Goal: Use online tool/utility: Utilize a website feature to perform a specific function

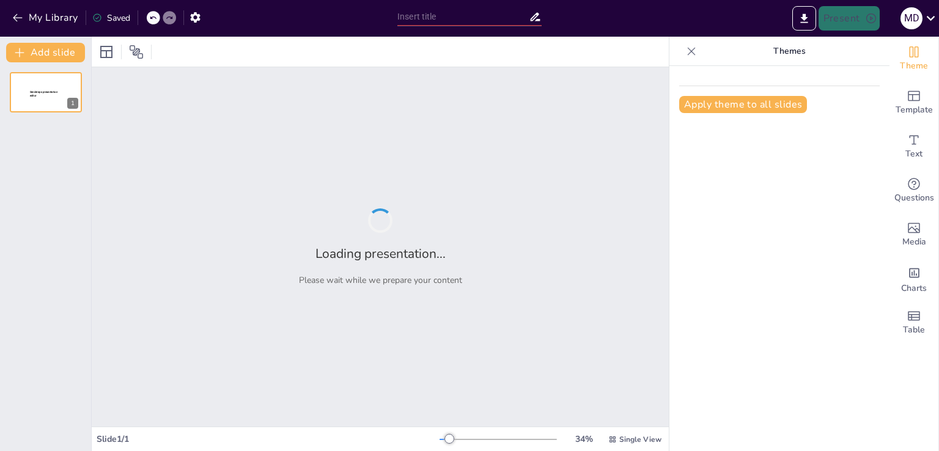
type input "Conectados pero atrapados: Explorando los factores de la adicción a las redes"
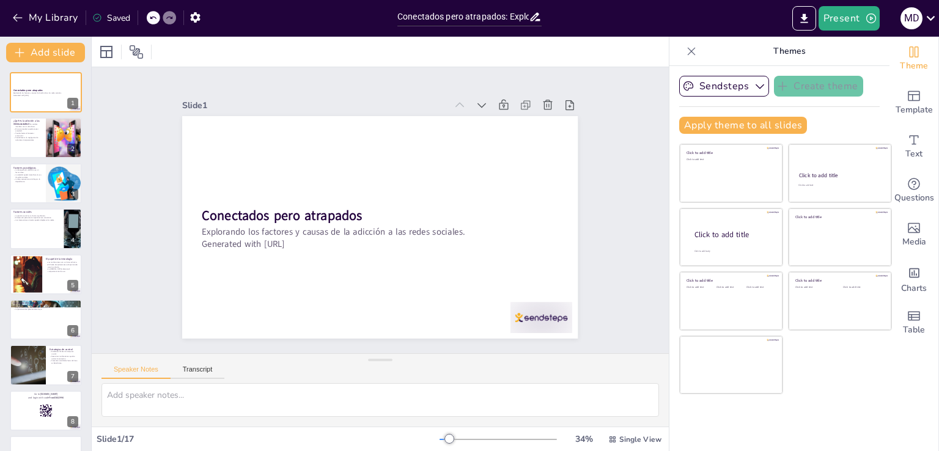
checkbox input "true"
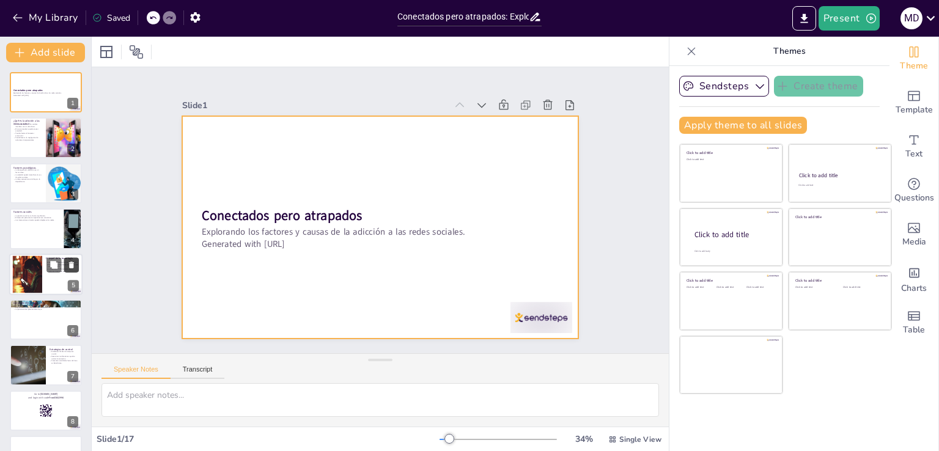
checkbox input "true"
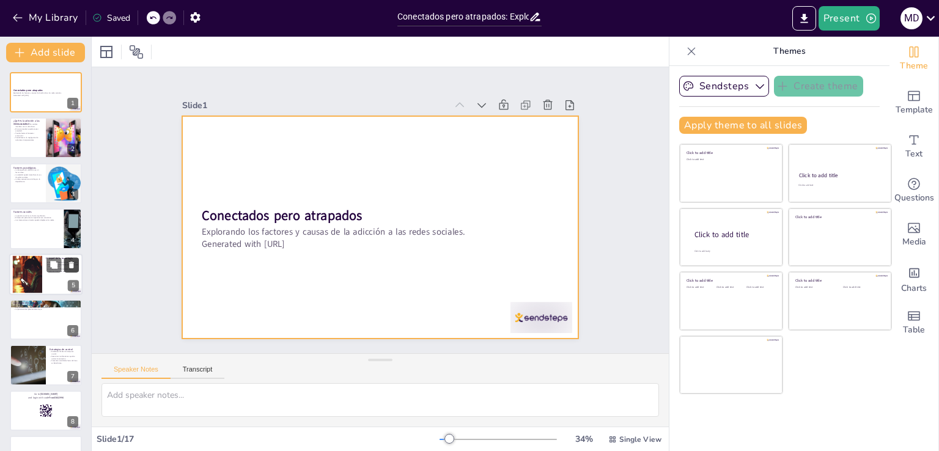
checkbox input "true"
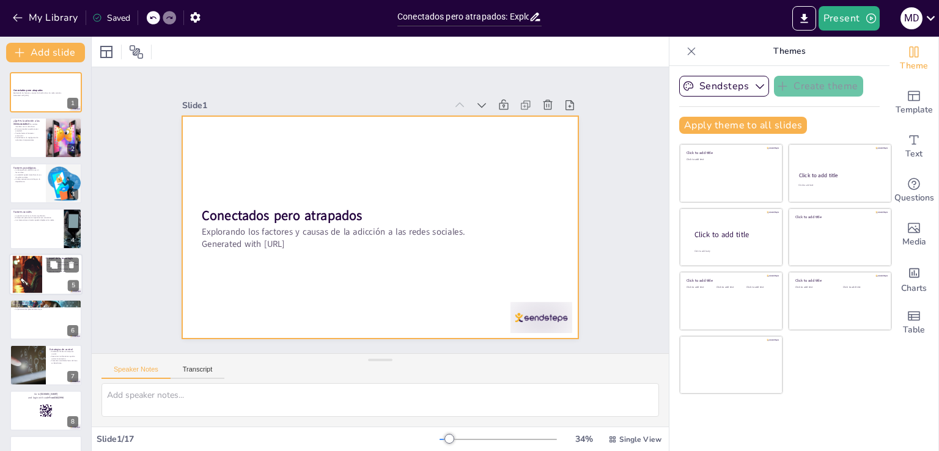
checkbox input "true"
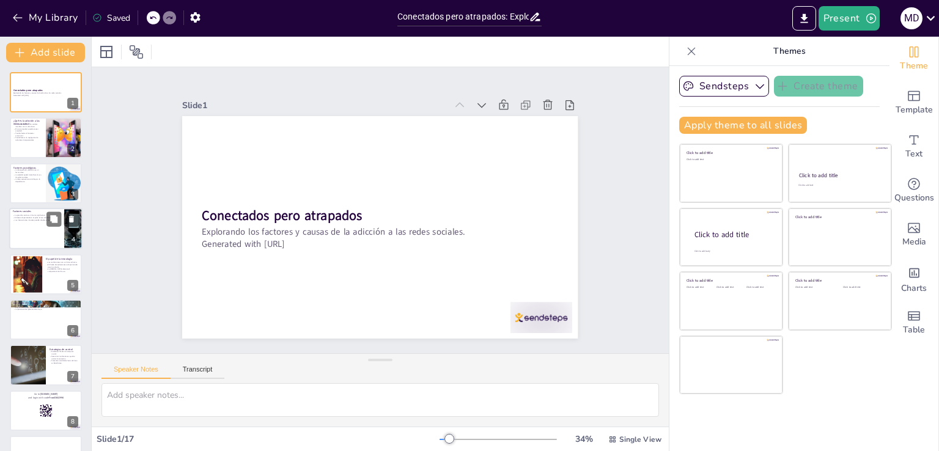
checkbox input "true"
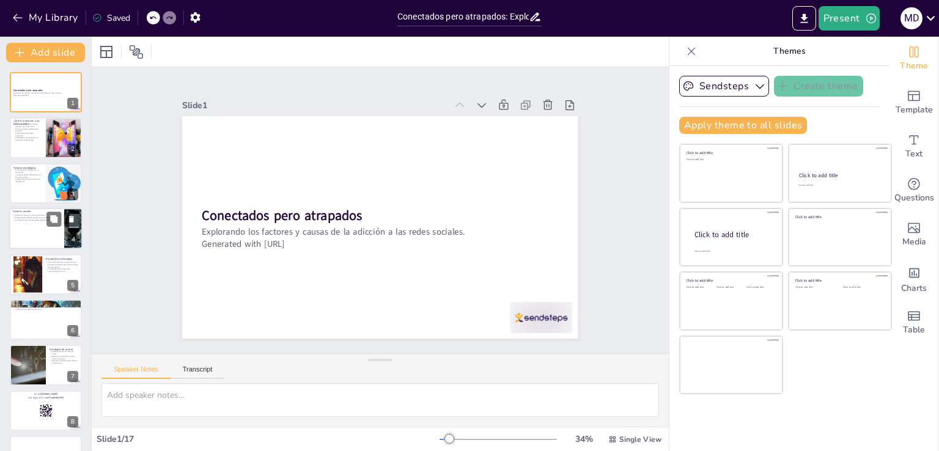
checkbox input "true"
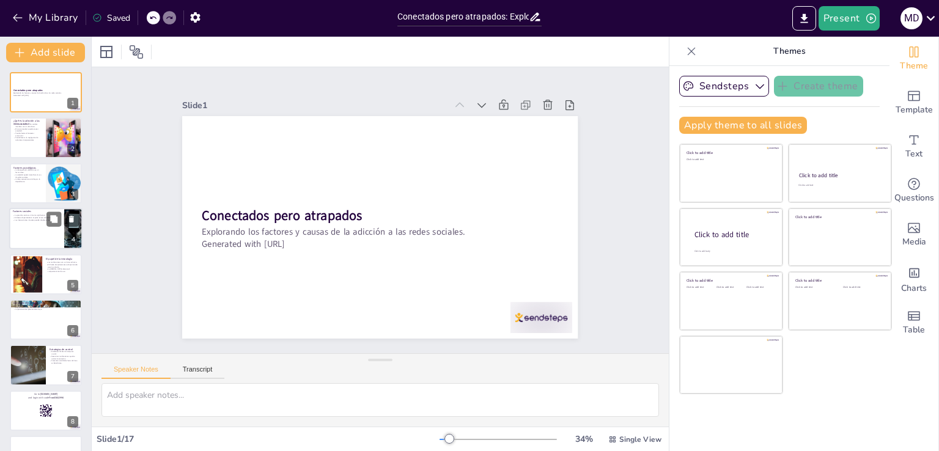
checkbox input "true"
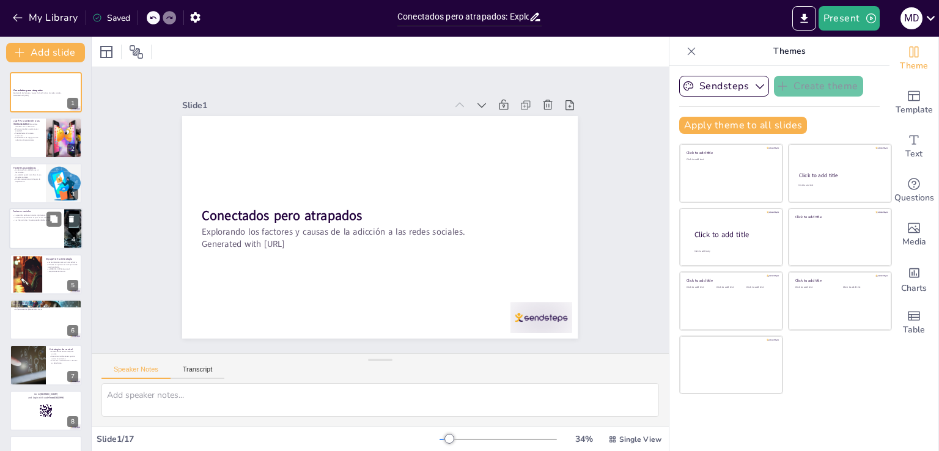
checkbox input "true"
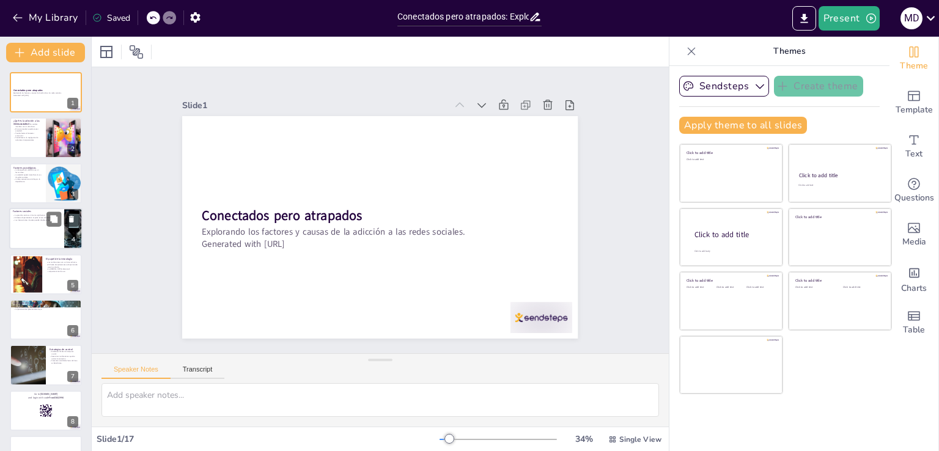
checkbox input "true"
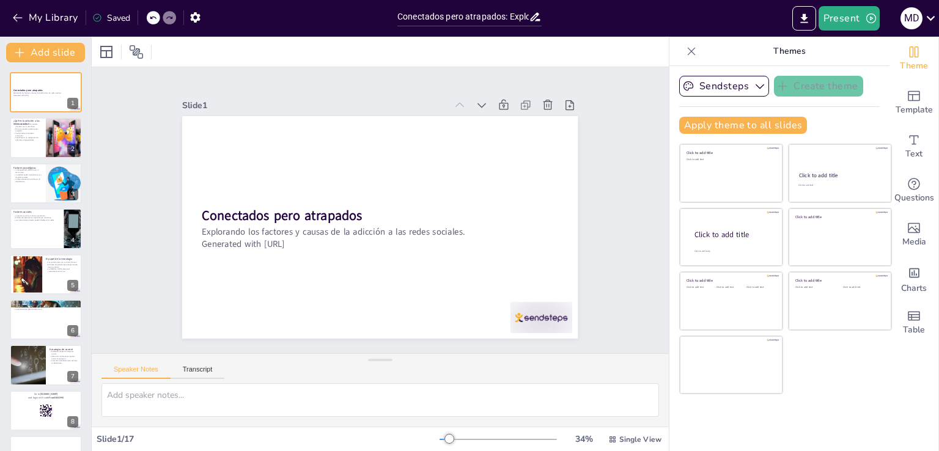
checkbox input "true"
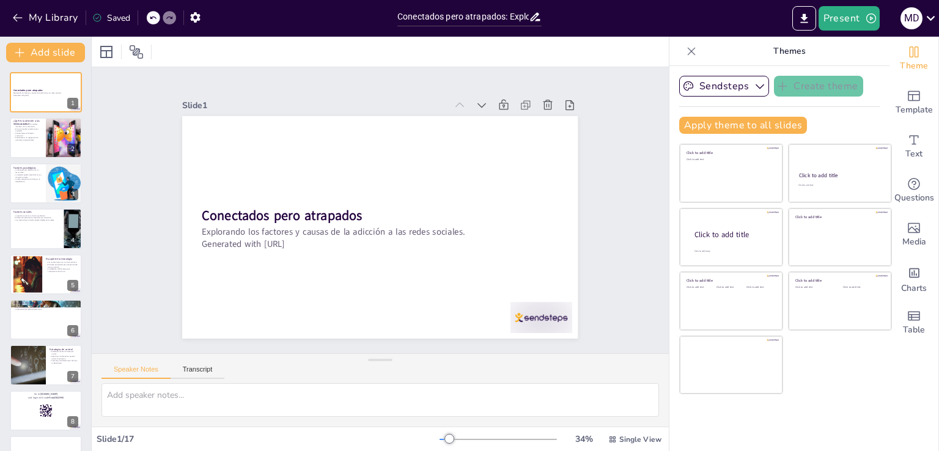
checkbox input "true"
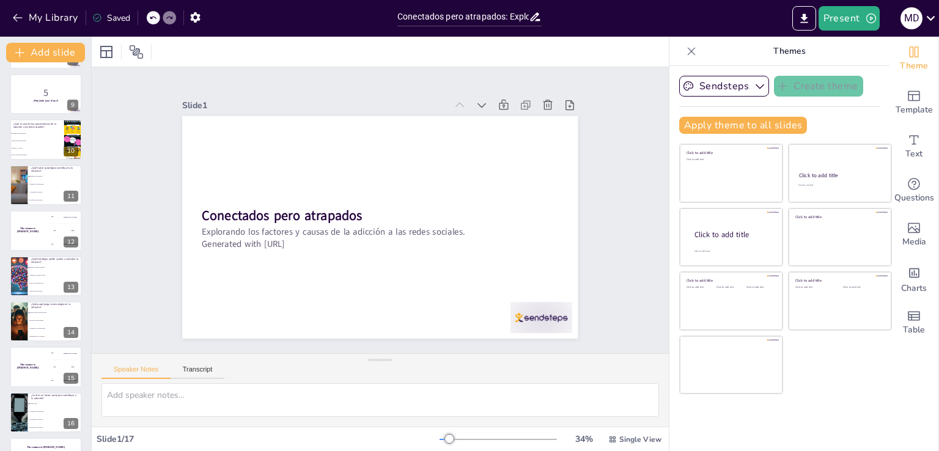
scroll to position [399, 0]
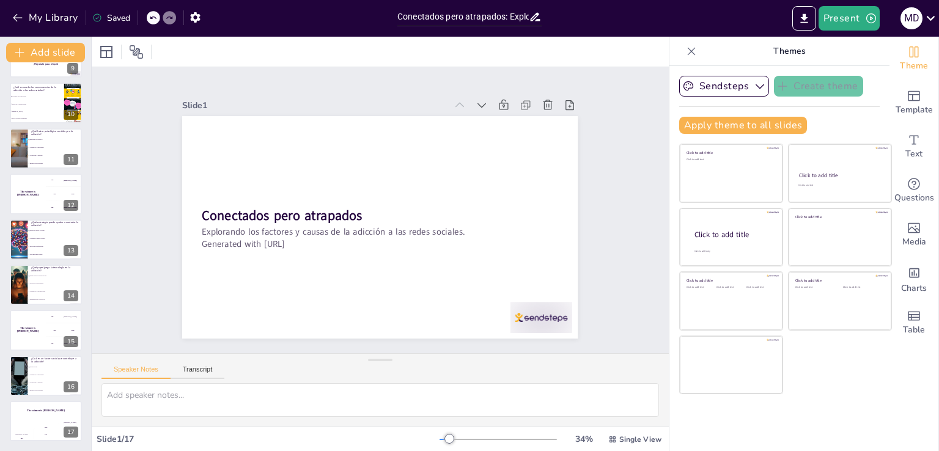
checkbox input "true"
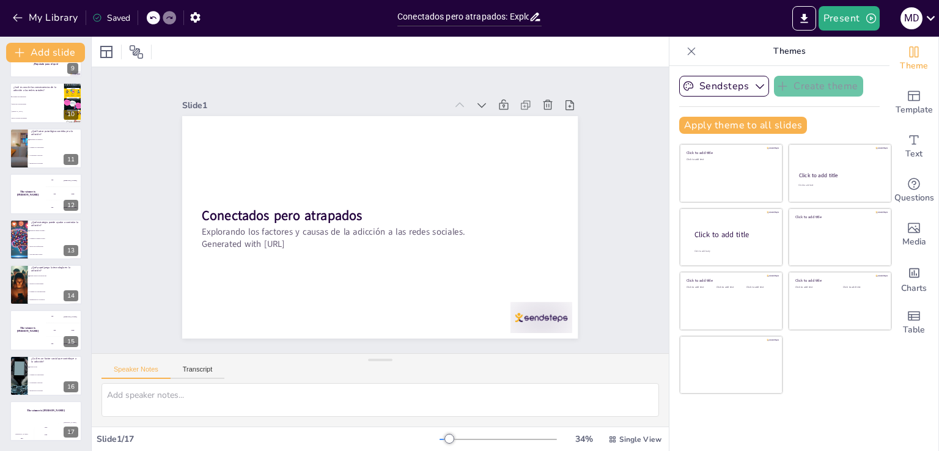
checkbox input "true"
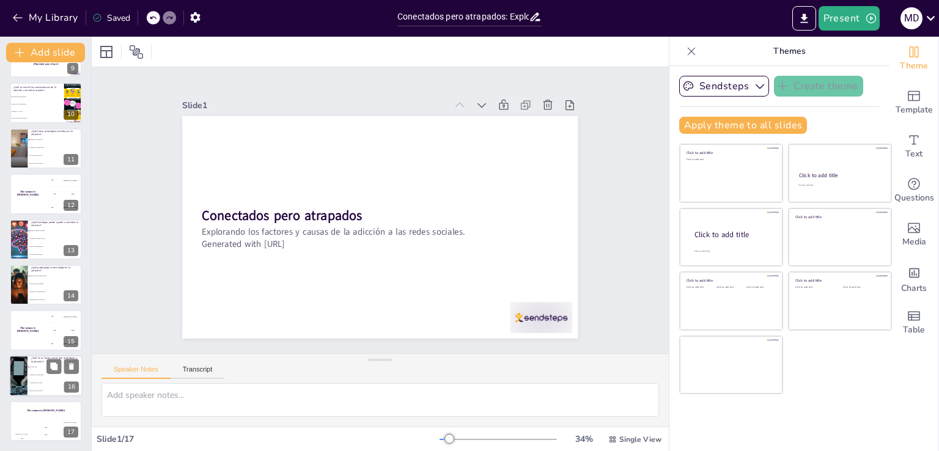
checkbox input "true"
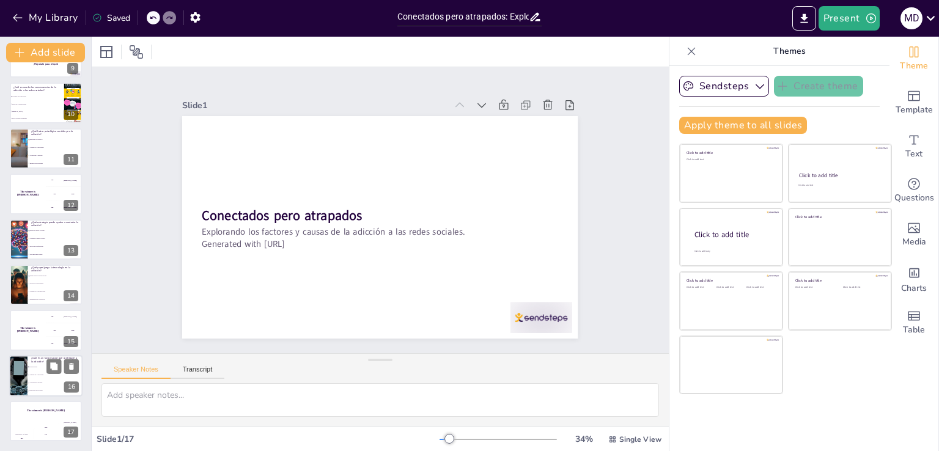
checkbox input "true"
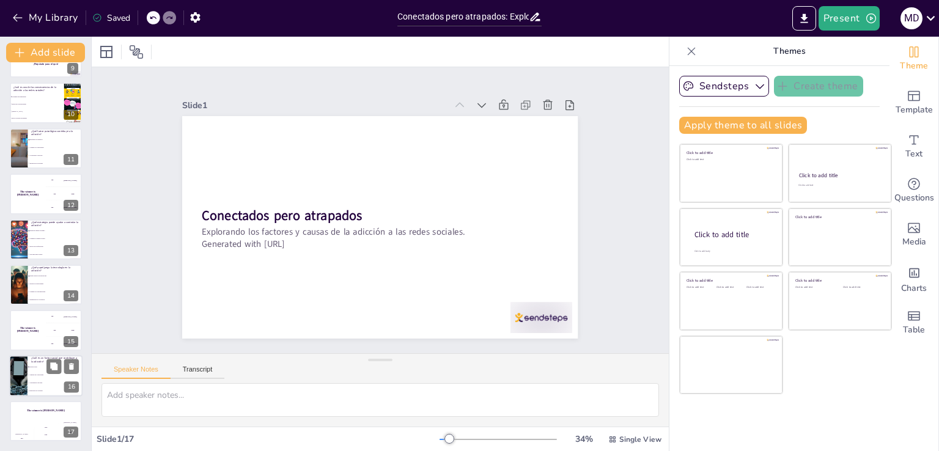
checkbox input "true"
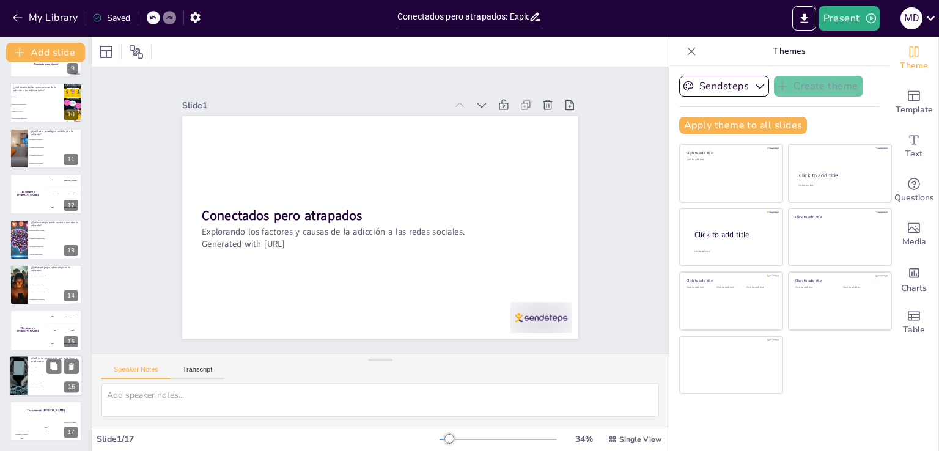
checkbox input "true"
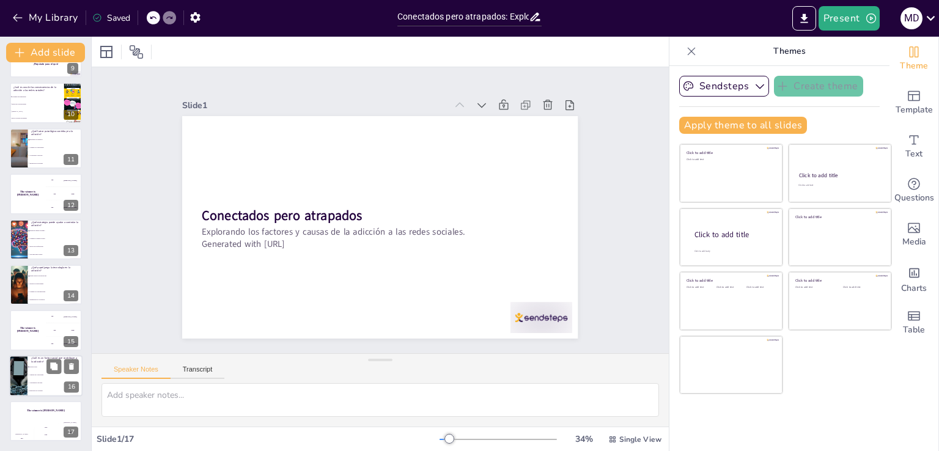
checkbox input "true"
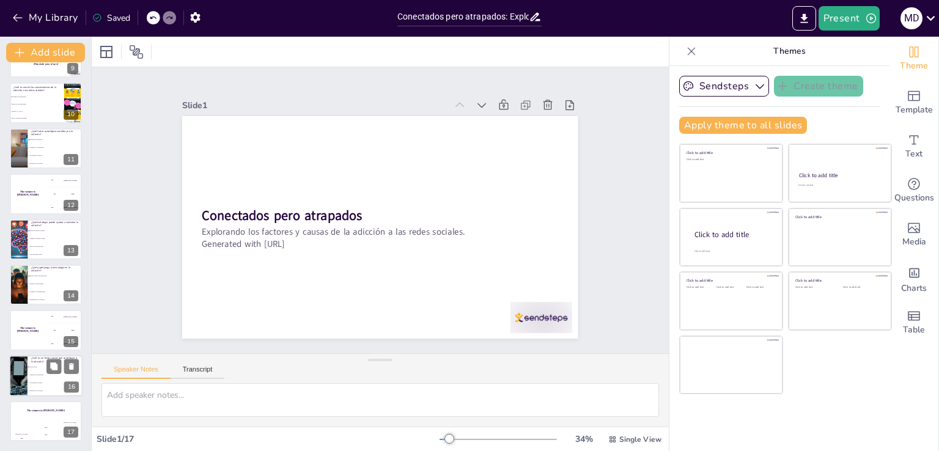
checkbox input "true"
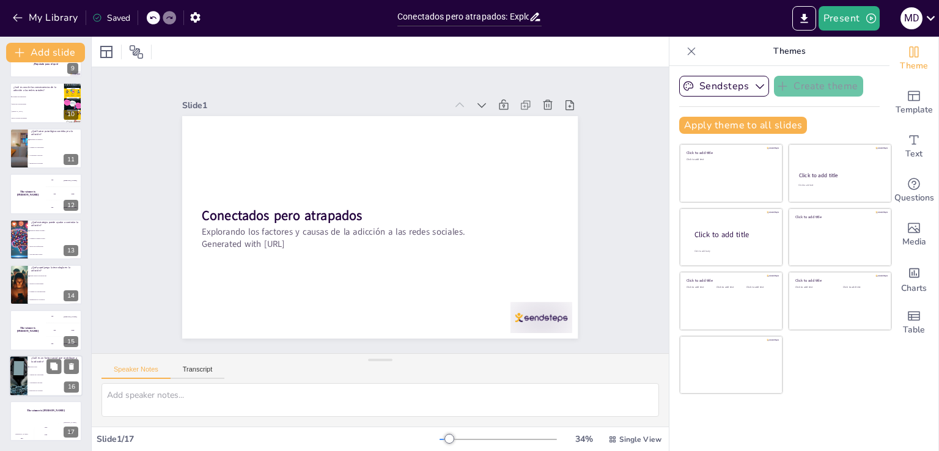
checkbox input "true"
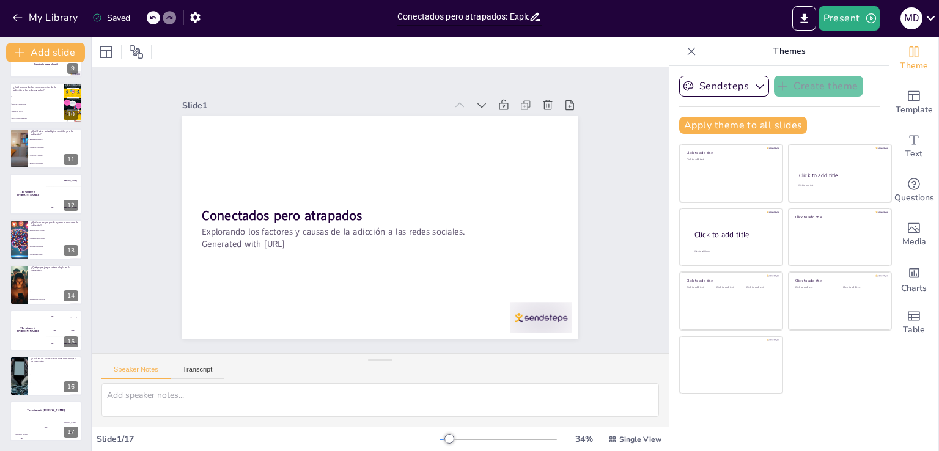
checkbox input "true"
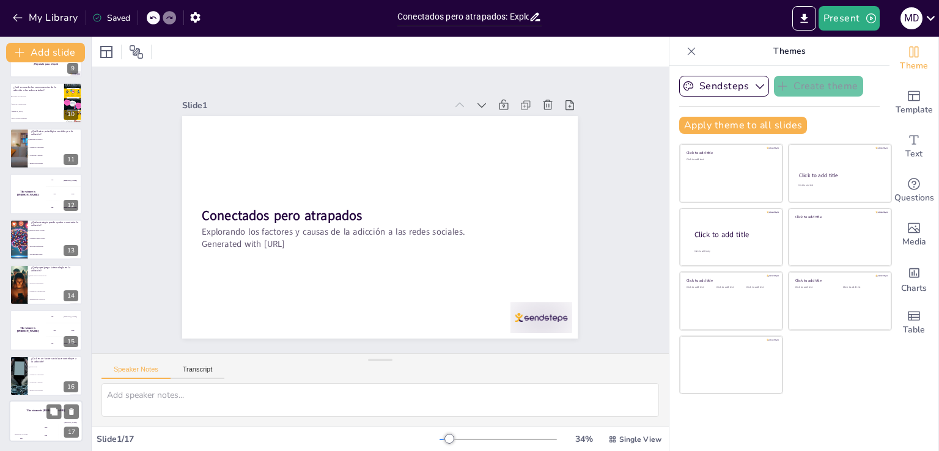
checkbox input "true"
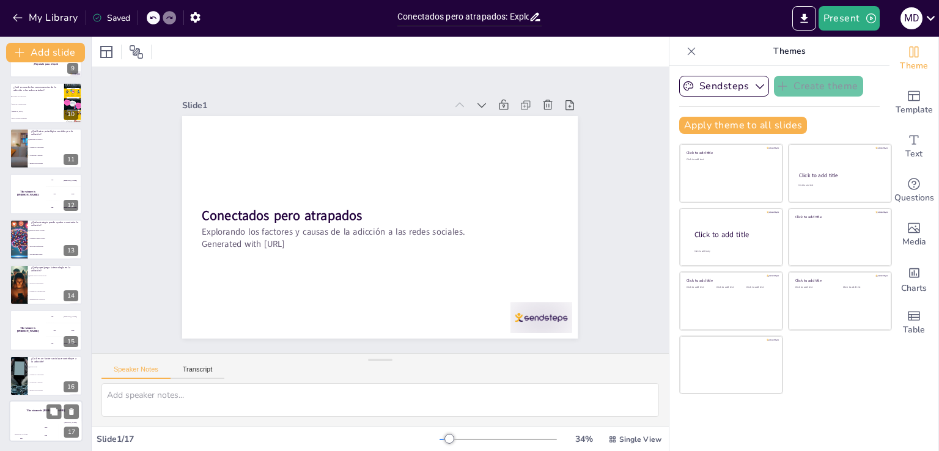
checkbox input "true"
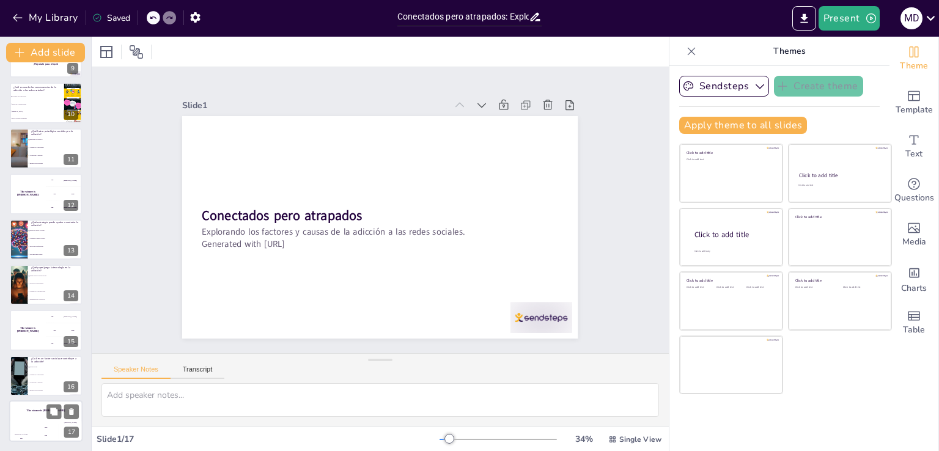
checkbox input "true"
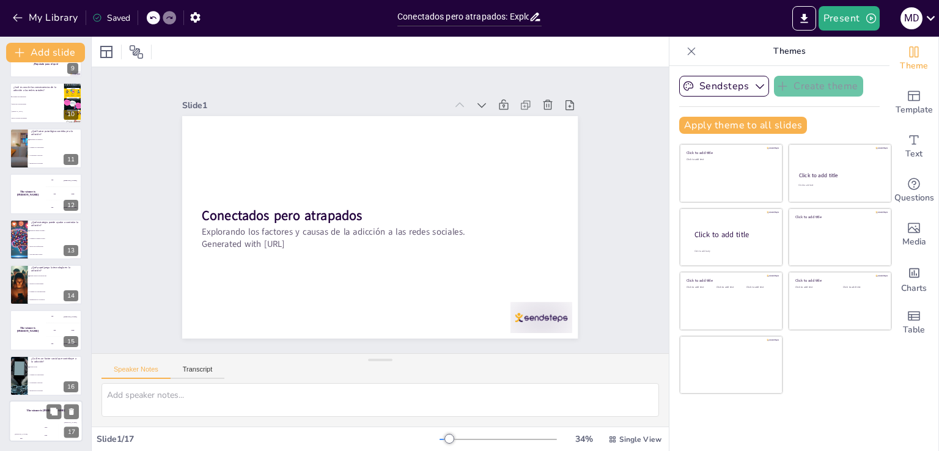
checkbox input "true"
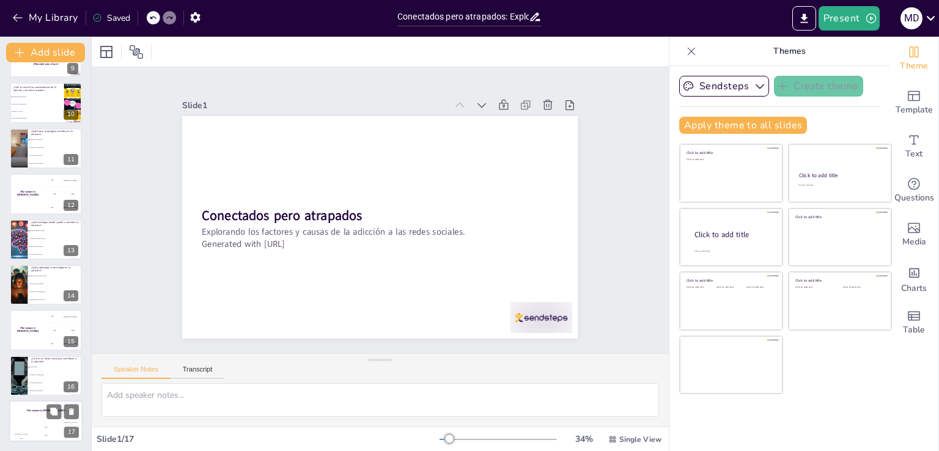
checkbox input "true"
click at [46, 422] on div "Jaap 200" at bounding box center [46, 431] width 24 height 21
checkbox input "true"
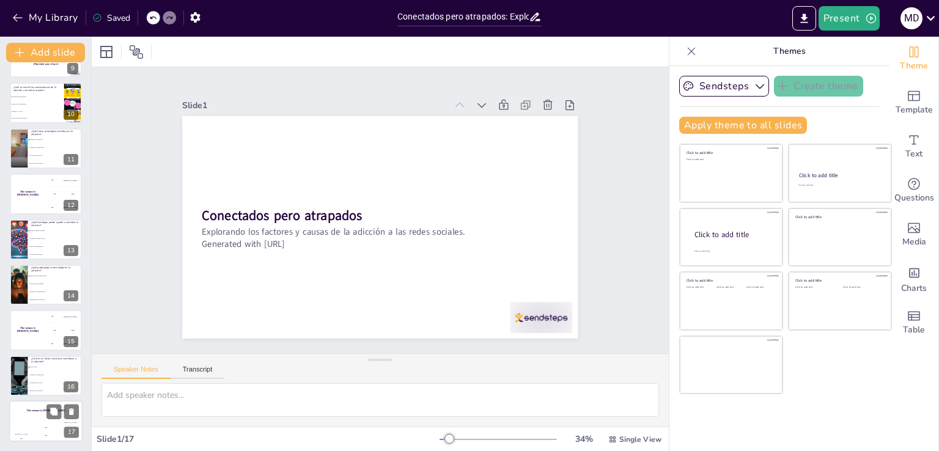
checkbox input "true"
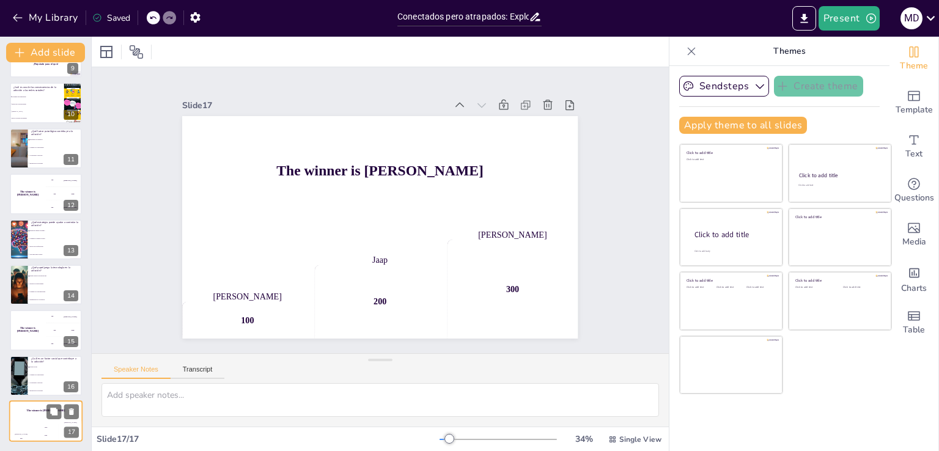
checkbox input "true"
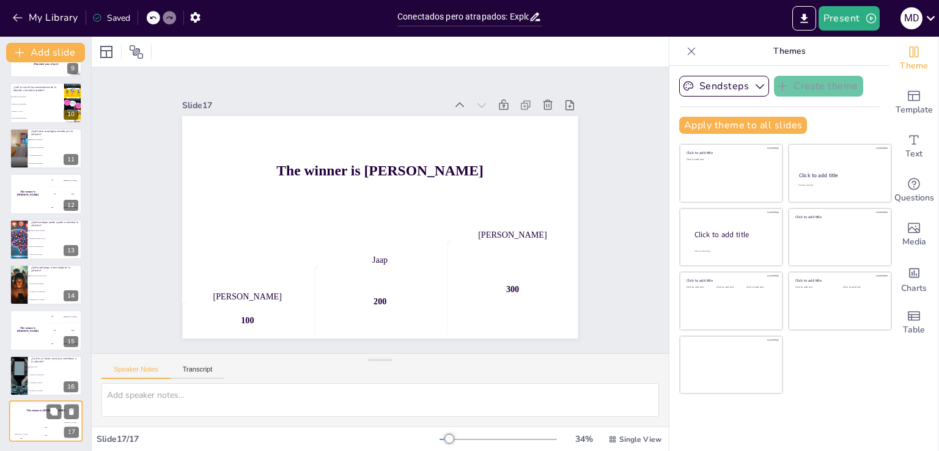
checkbox input "true"
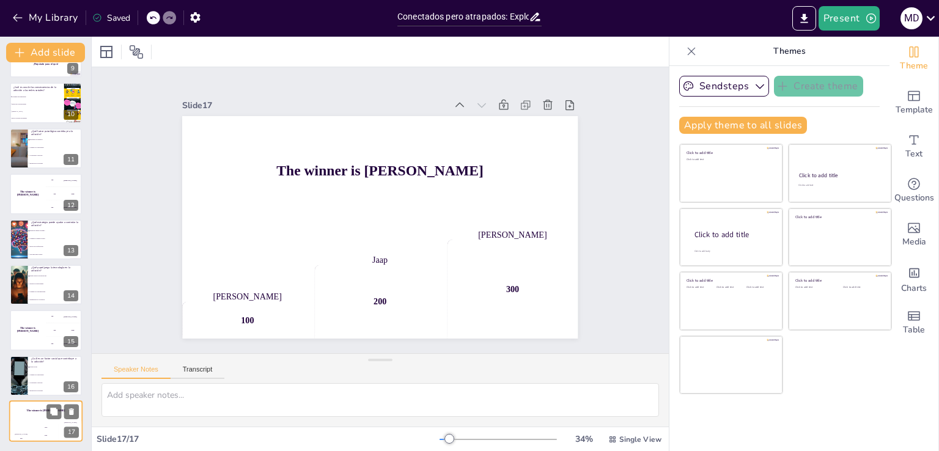
checkbox input "true"
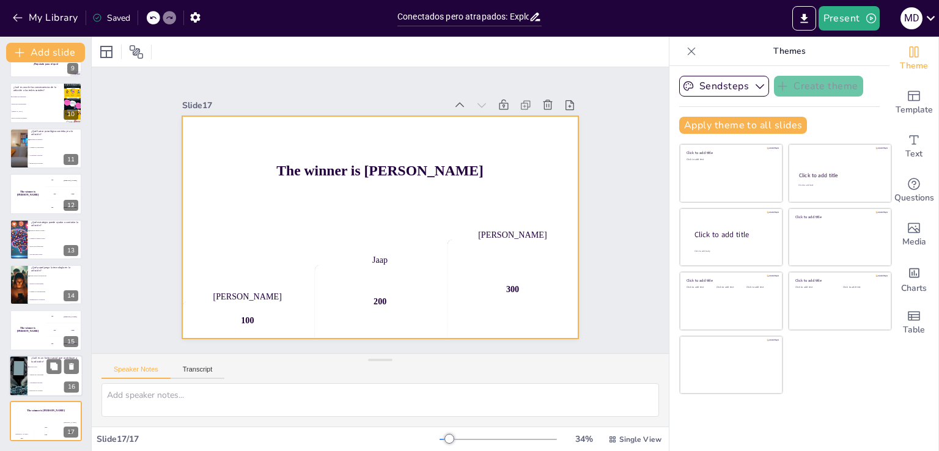
checkbox input "true"
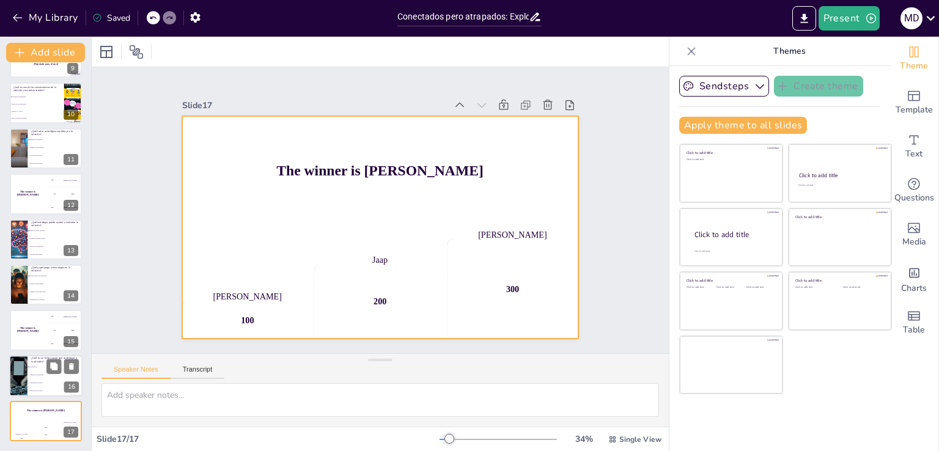
checkbox input "true"
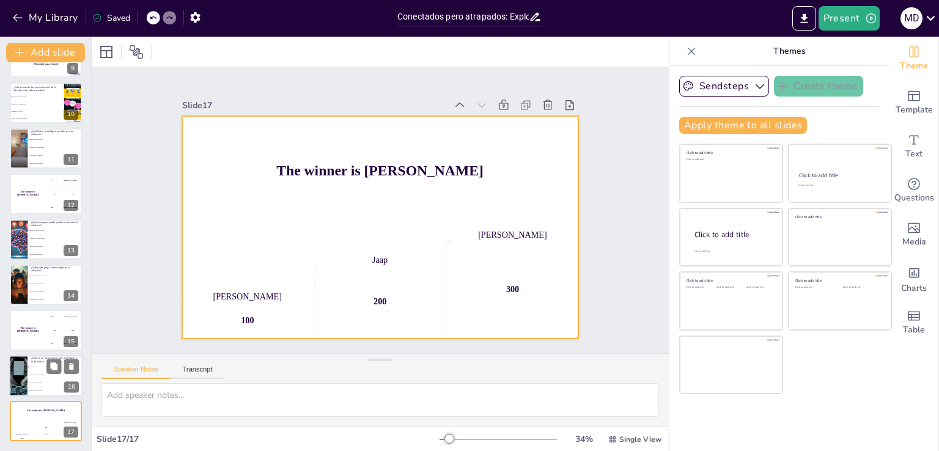
checkbox input "true"
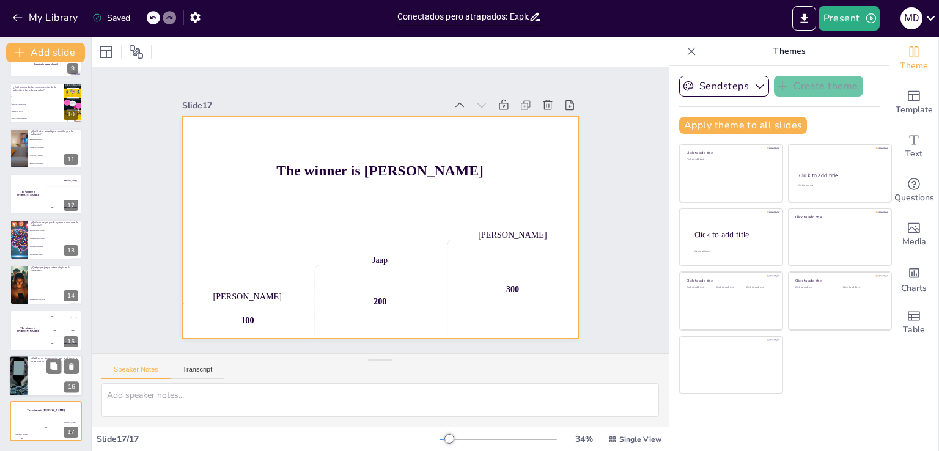
checkbox input "true"
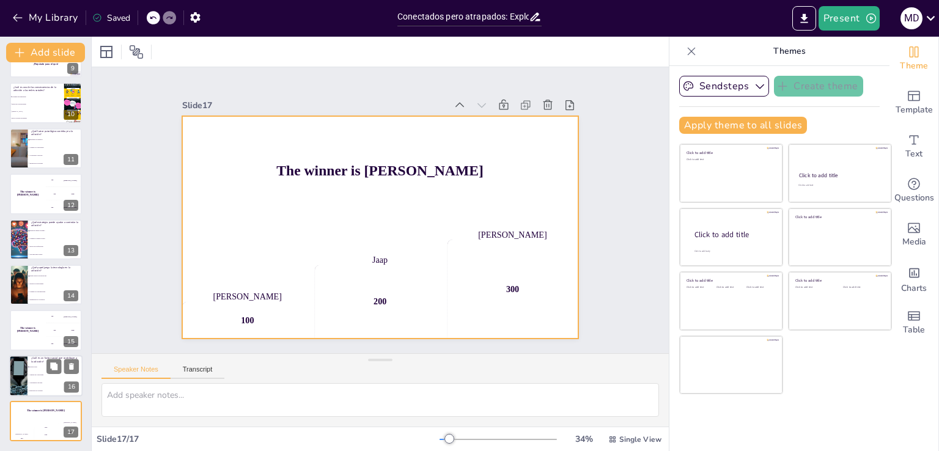
checkbox input "true"
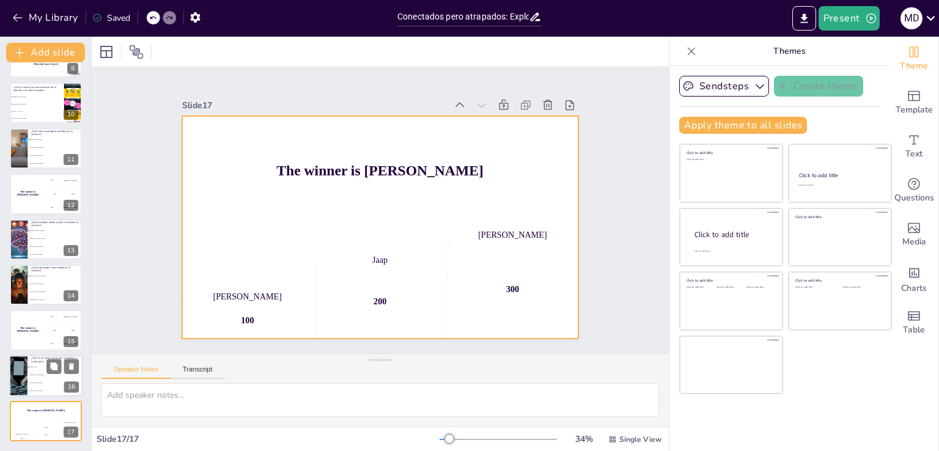
checkbox input "true"
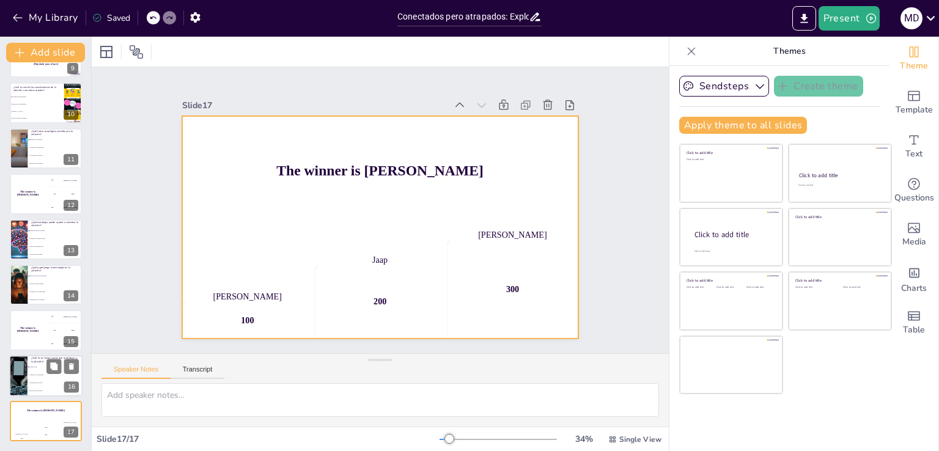
checkbox input "true"
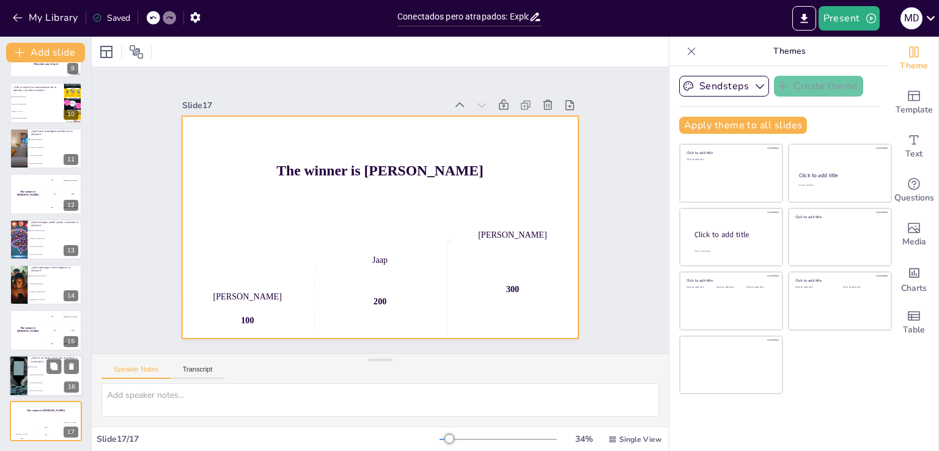
checkbox input "true"
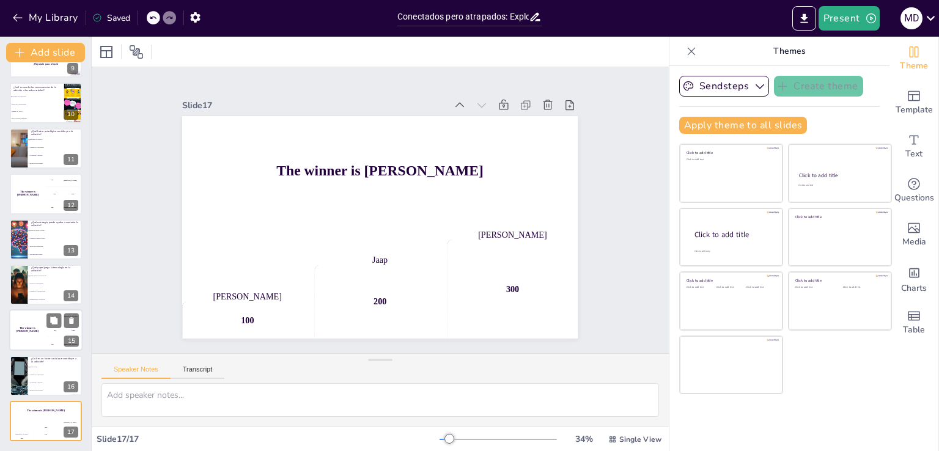
checkbox input "true"
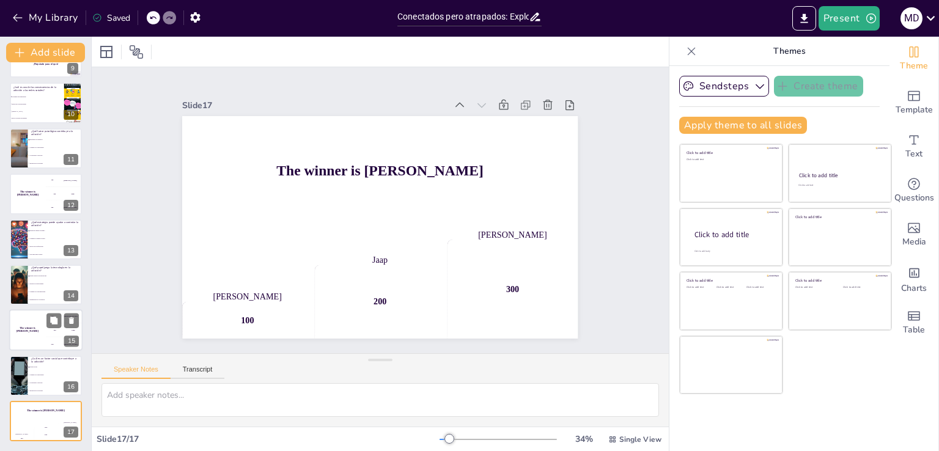
checkbox input "true"
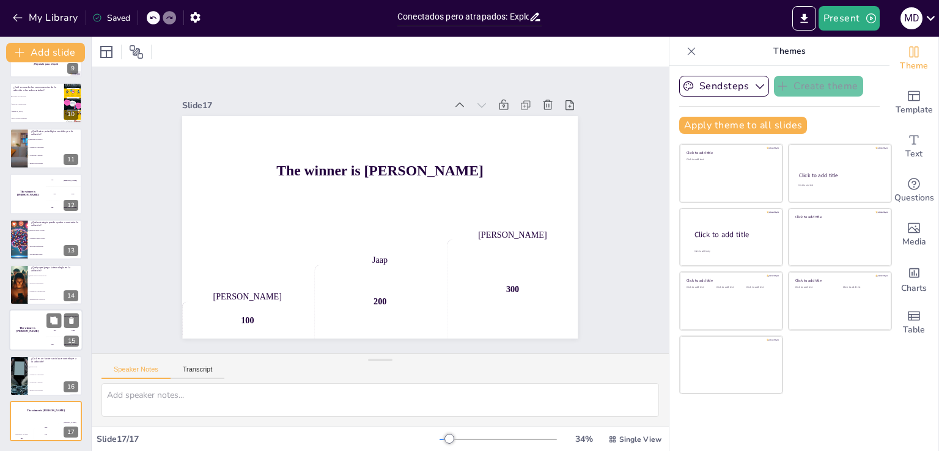
checkbox input "true"
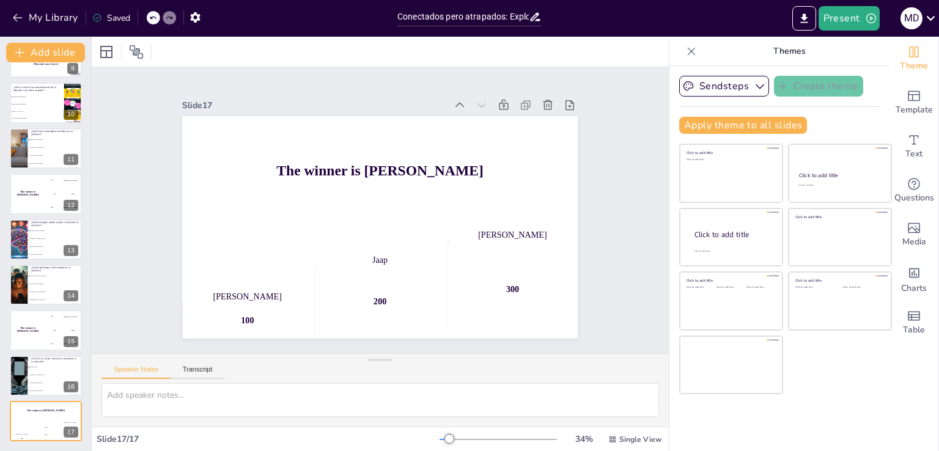
checkbox input "true"
click at [39, 371] on li "Aumento de la autoestima" at bounding box center [55, 375] width 55 height 8
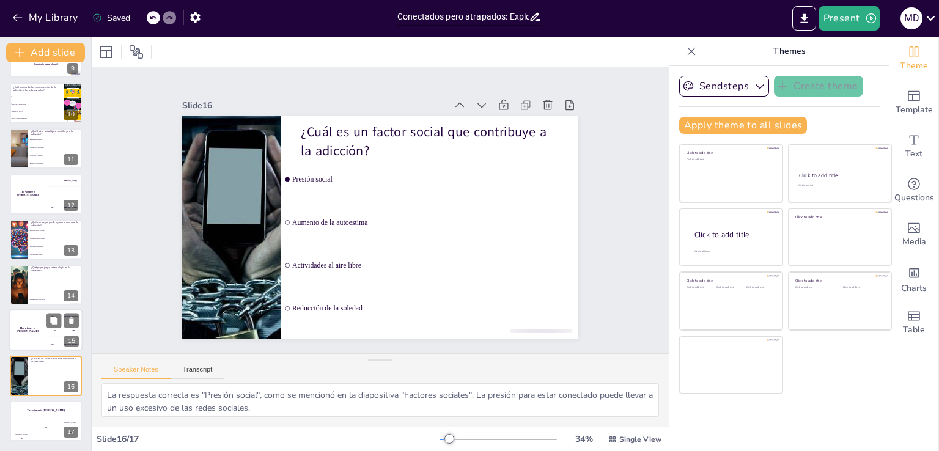
click at [24, 317] on div "The winner is [PERSON_NAME]" at bounding box center [27, 331] width 37 height 42
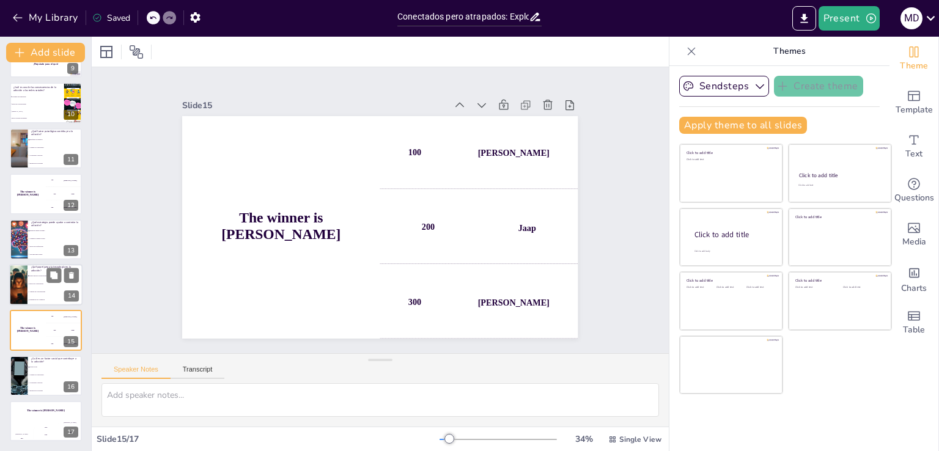
click at [24, 282] on div at bounding box center [18, 285] width 62 height 42
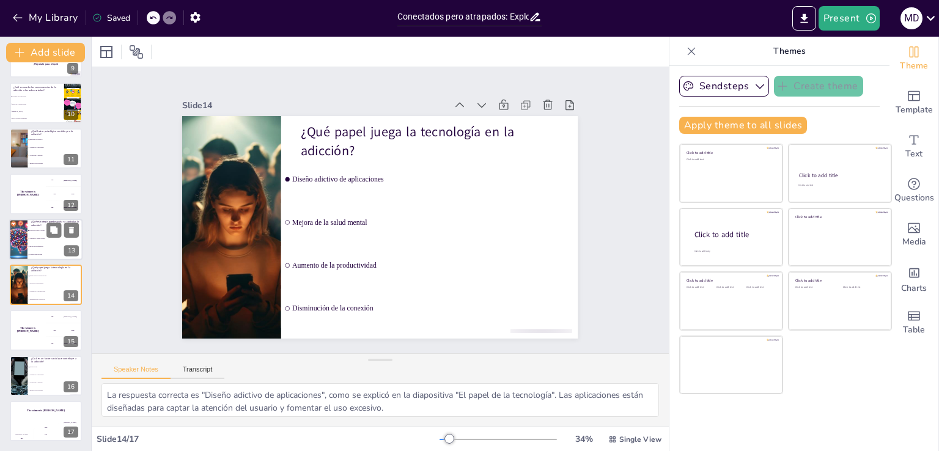
click at [26, 247] on div at bounding box center [18, 240] width 72 height 42
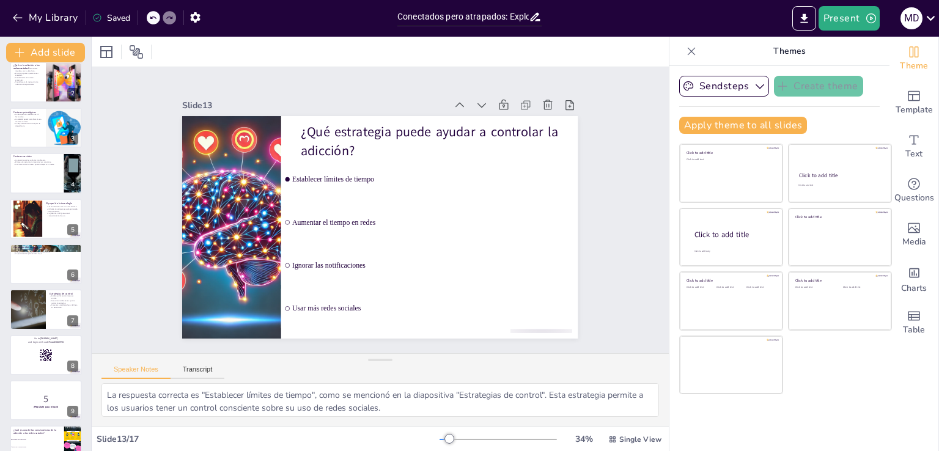
scroll to position [0, 0]
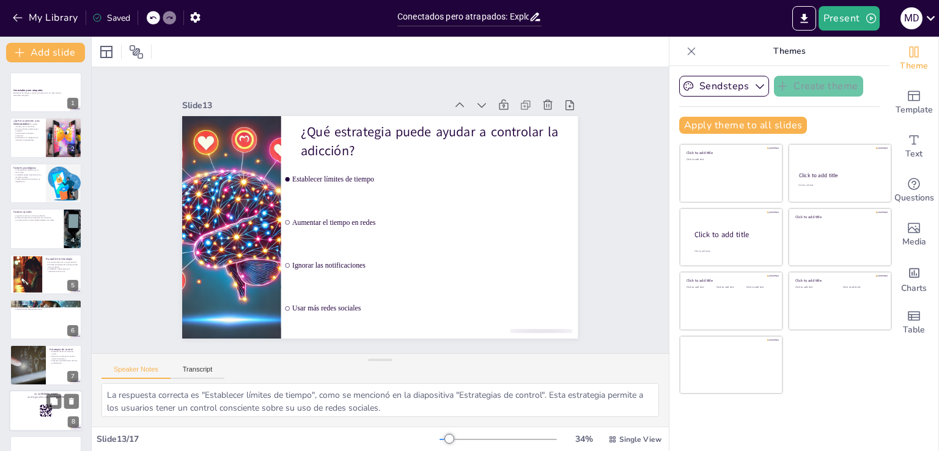
click at [28, 416] on div at bounding box center [45, 411] width 73 height 42
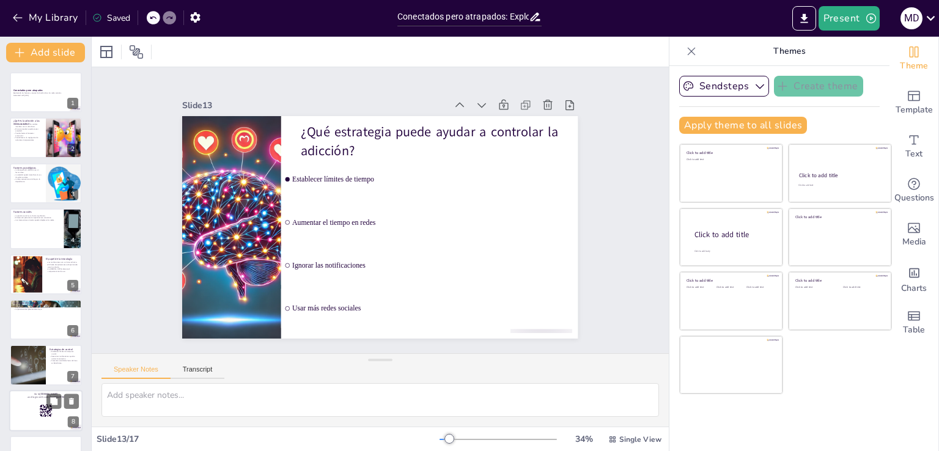
scroll to position [154, 0]
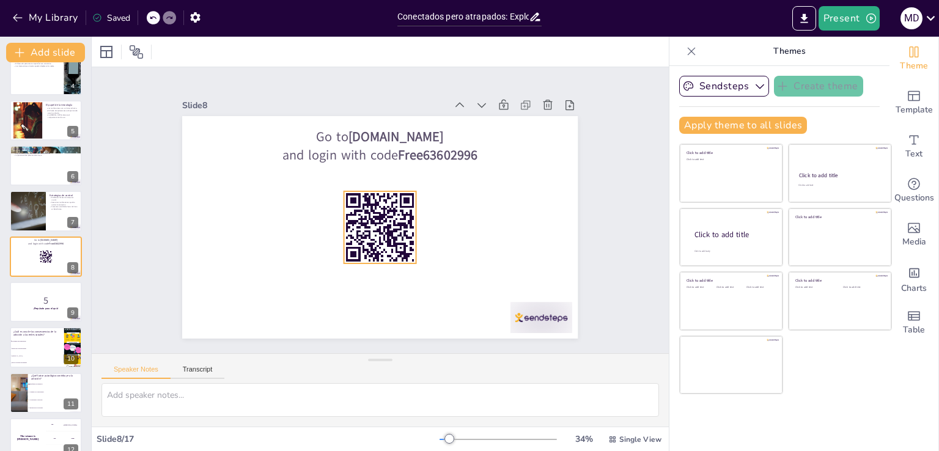
click at [386, 194] on rect at bounding box center [373, 226] width 95 height 95
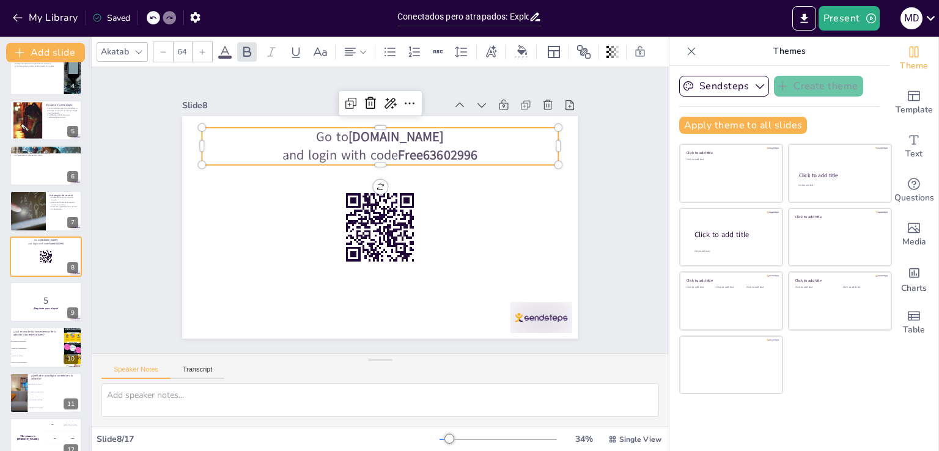
click at [426, 164] on strong "Free63602996" at bounding box center [458, 191] width 78 height 55
click at [399, 150] on strong "Free63602996" at bounding box center [438, 156] width 79 height 18
click at [426, 224] on strong "Free63602996" at bounding box center [435, 263] width 18 height 79
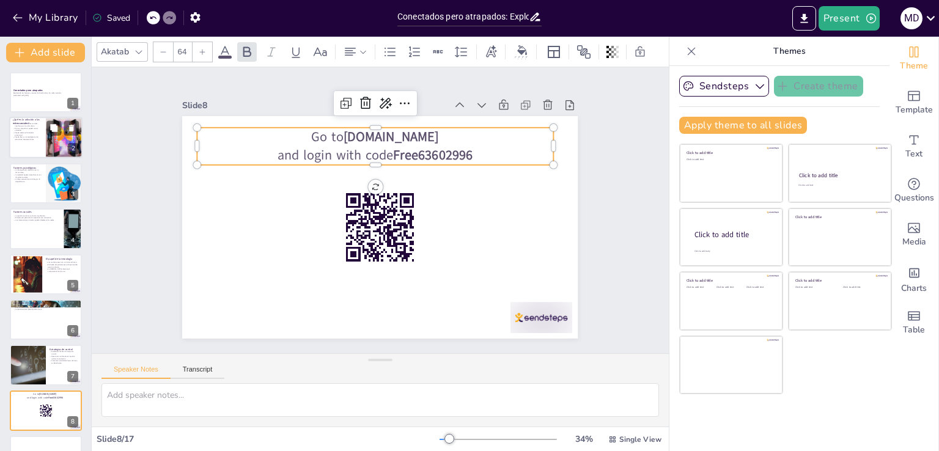
click at [39, 139] on div at bounding box center [45, 138] width 73 height 42
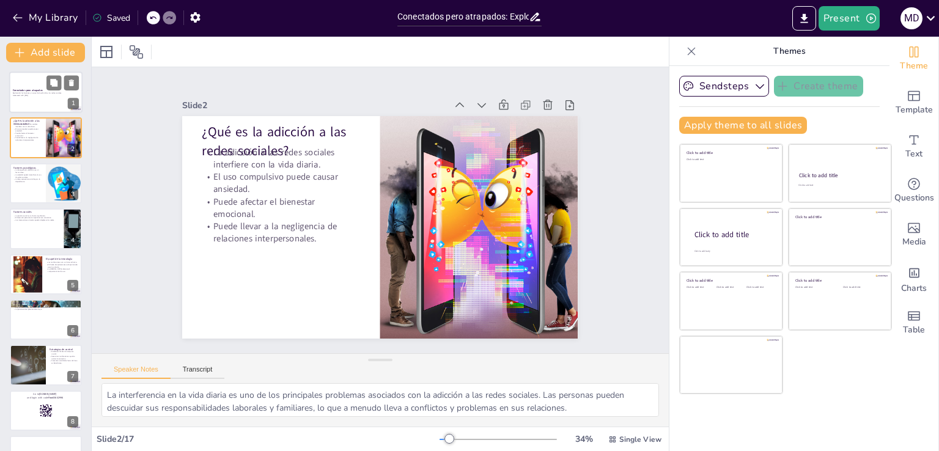
click at [22, 91] on strong "Conectados pero atrapados" at bounding box center [28, 90] width 30 height 3
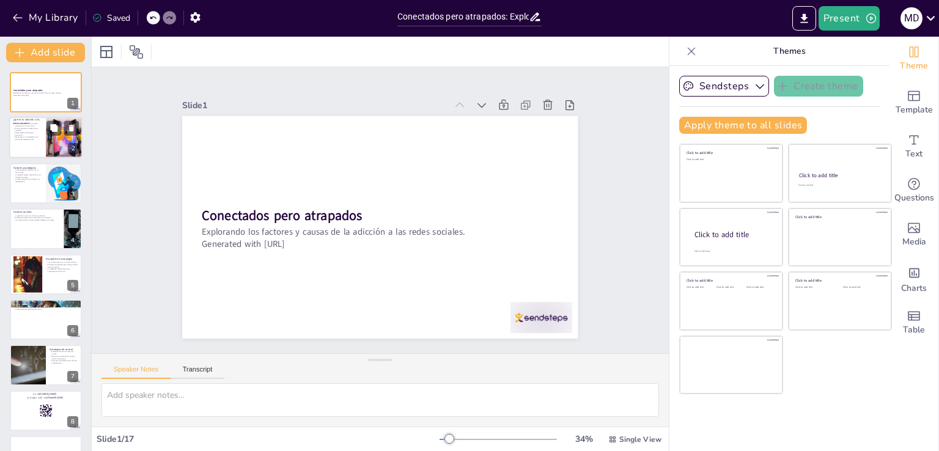
click at [23, 127] on p "La adicción a las redes sociales interfiere con la vida diaria." at bounding box center [27, 125] width 29 height 4
